Goal: Task Accomplishment & Management: Complete application form

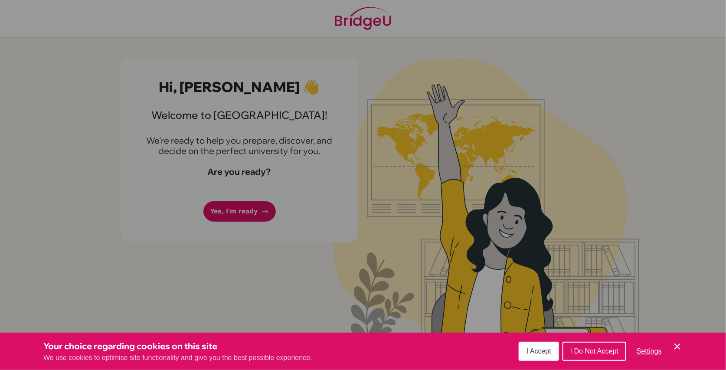
drag, startPoint x: 542, startPoint y: 352, endPoint x: 520, endPoint y: 345, distance: 23.6
click at [541, 353] on span "I Accept" at bounding box center [539, 351] width 25 height 7
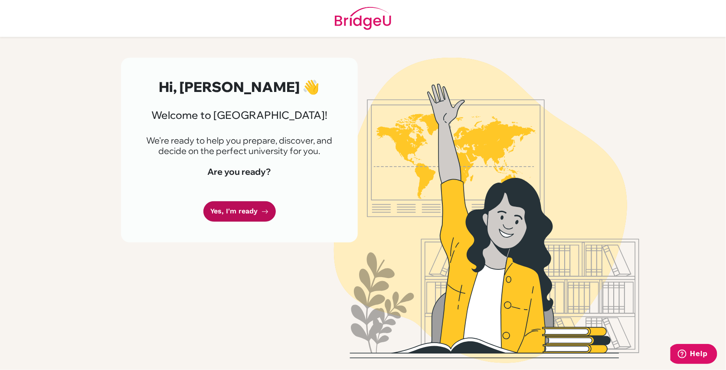
click at [248, 222] on link "Yes, I'm ready" at bounding box center [239, 211] width 72 height 20
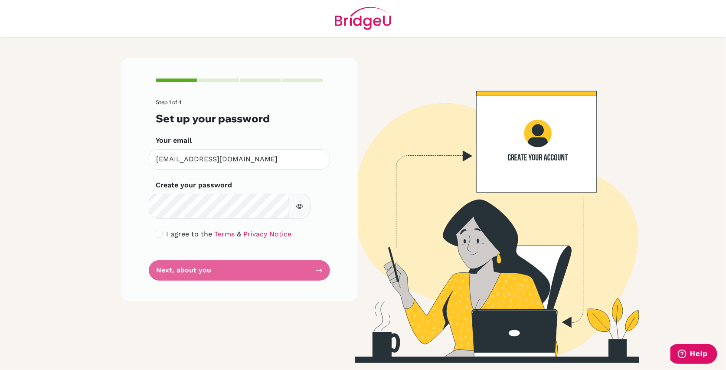
scroll to position [31, 0]
click at [163, 238] on input "checkbox" at bounding box center [159, 234] width 7 height 7
checkbox input "true"
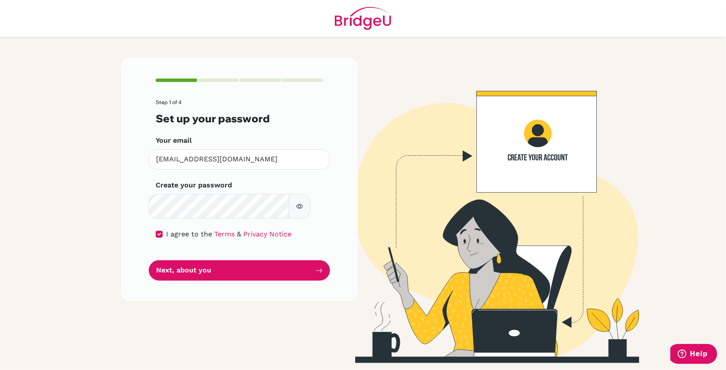
click at [311, 219] on button "button" at bounding box center [300, 206] width 22 height 25
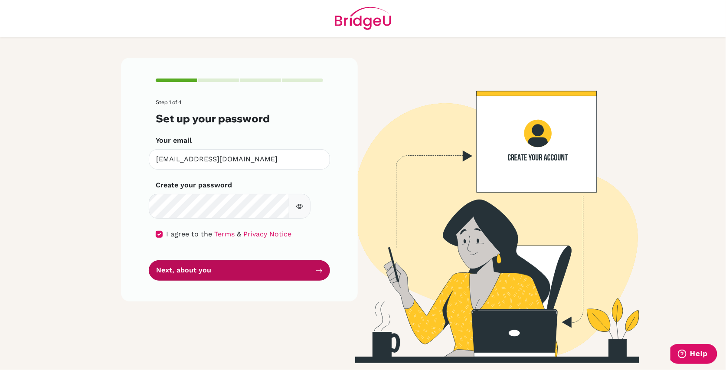
click at [250, 281] on button "Next, about you" at bounding box center [239, 270] width 181 height 20
